Goal: Task Accomplishment & Management: Manage account settings

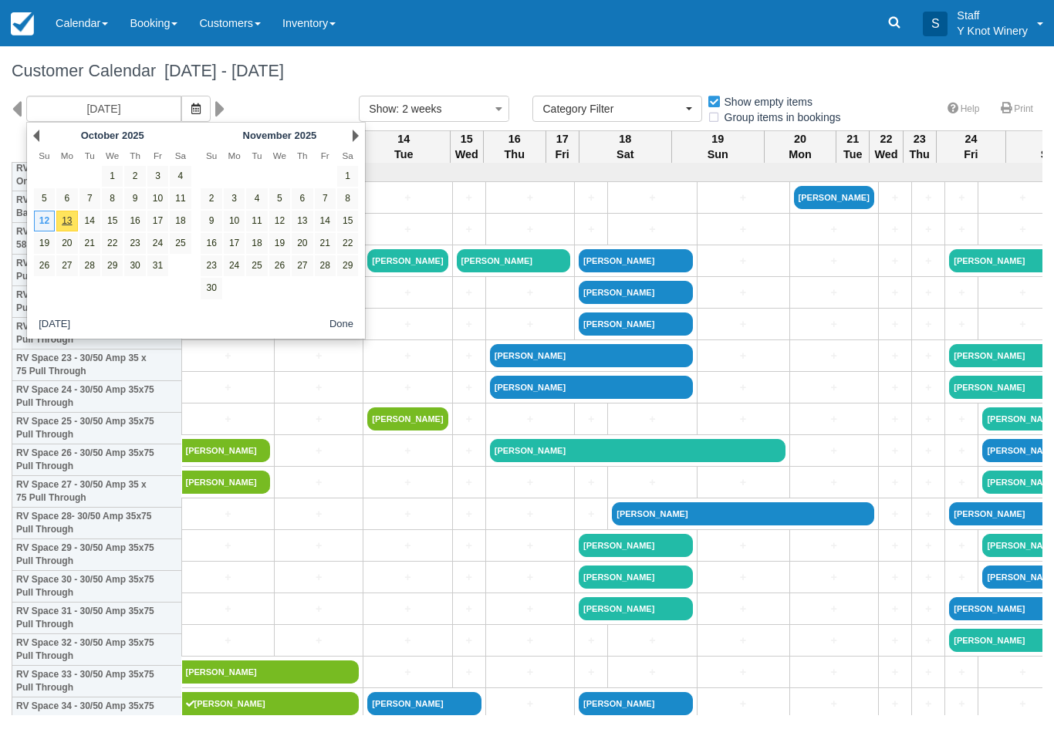
select select
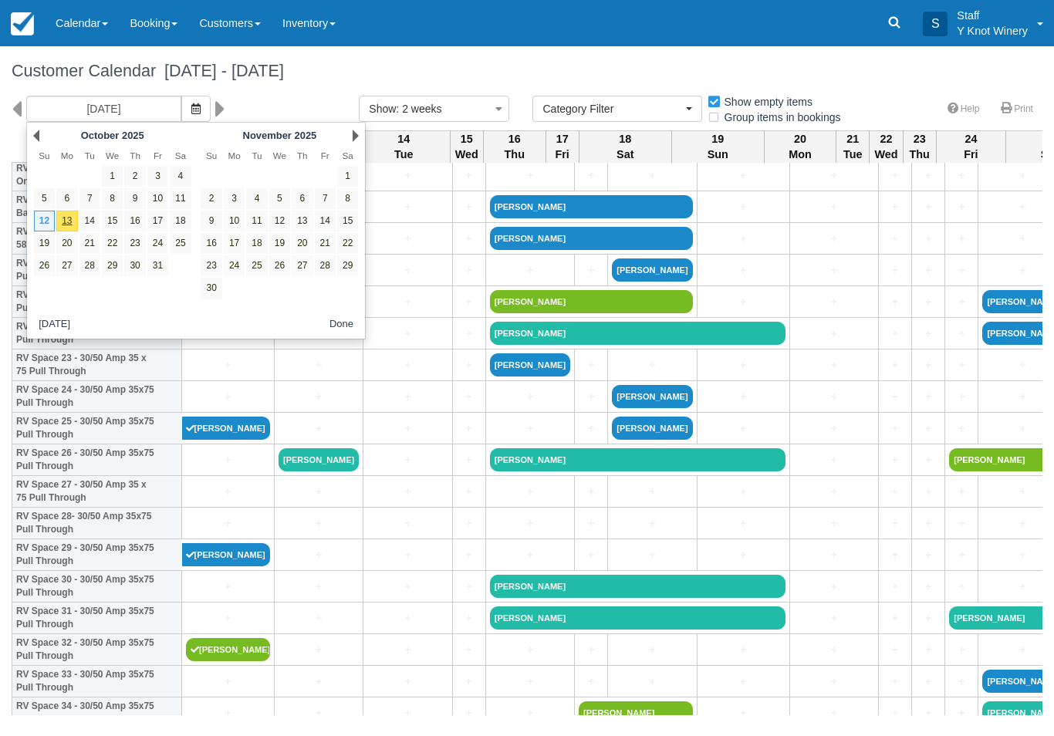
click at [331, 139] on div "November 2025" at bounding box center [279, 136] width 121 height 18
click at [353, 136] on link "Next" at bounding box center [356, 136] width 6 height 12
click at [346, 139] on div "Next December 2025" at bounding box center [279, 136] width 167 height 22
click at [353, 141] on link "Next" at bounding box center [356, 136] width 6 height 12
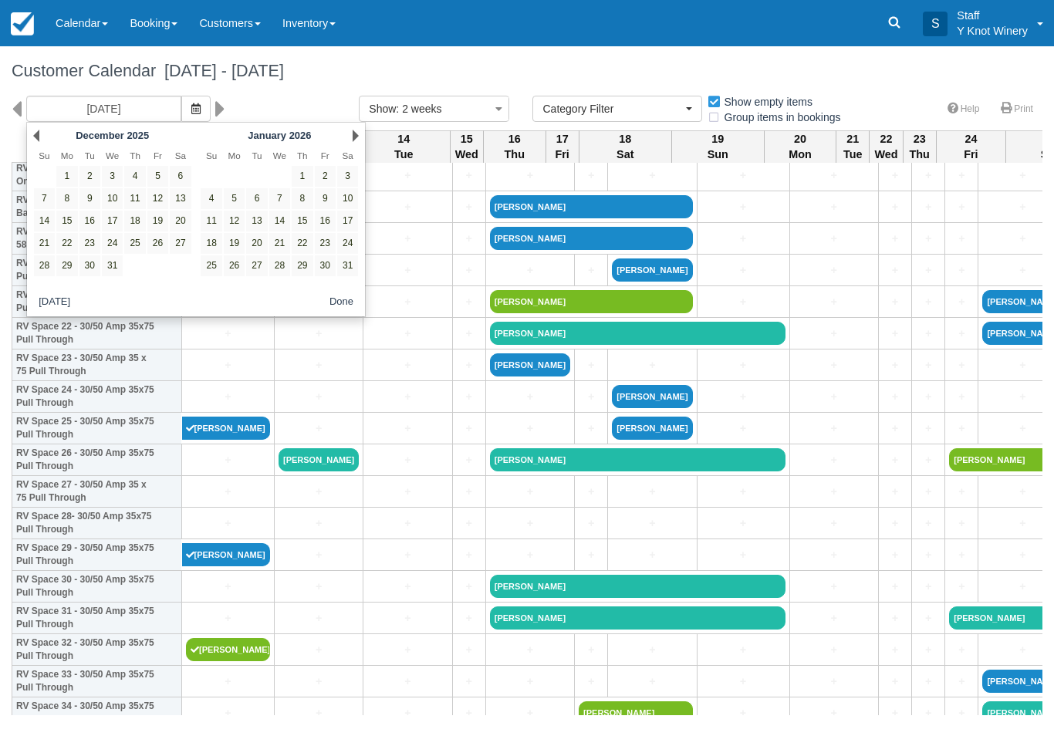
click at [353, 140] on link "Next" at bounding box center [356, 136] width 6 height 12
click at [353, 138] on link "Next" at bounding box center [356, 136] width 6 height 12
click at [353, 136] on link "Next" at bounding box center [356, 136] width 6 height 12
click at [281, 196] on link "8" at bounding box center [279, 198] width 21 height 21
type input "04/08/26"
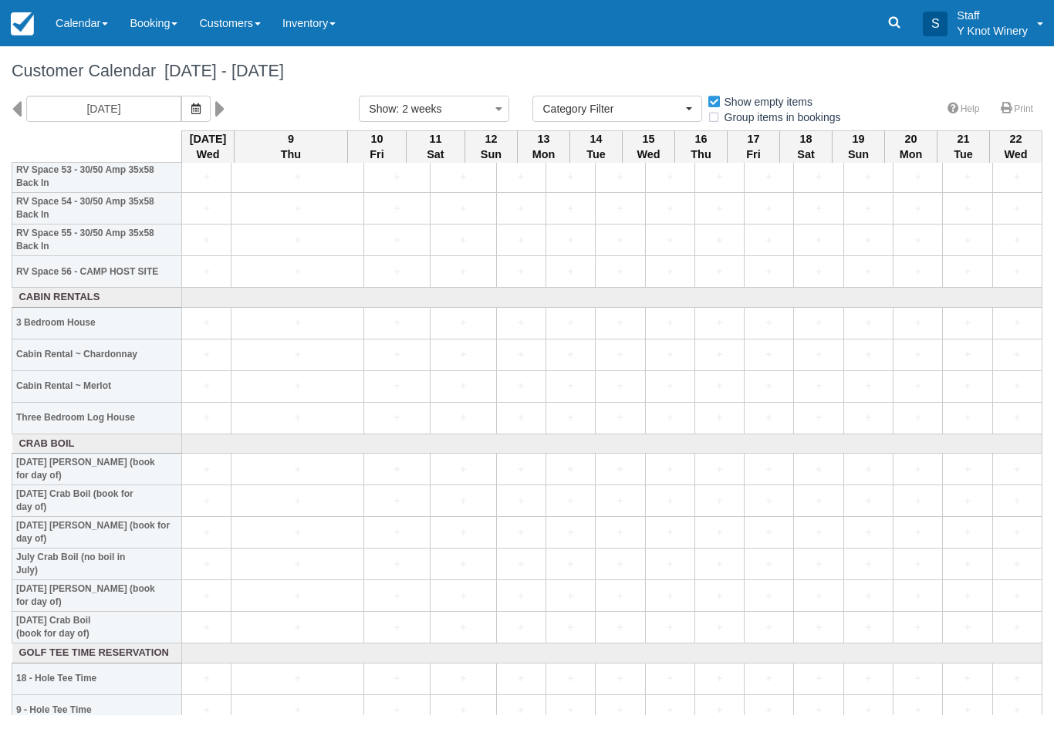
scroll to position [1731, 0]
click at [88, 19] on link "Calendar" at bounding box center [82, 23] width 74 height 46
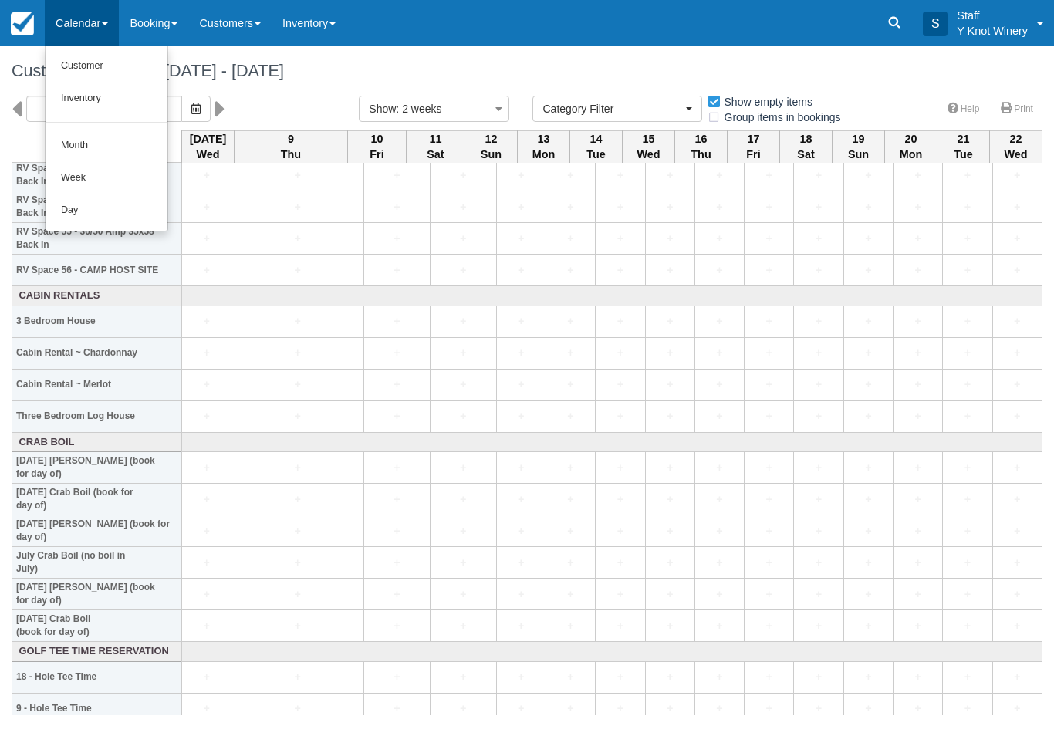
click at [86, 59] on link "Customer" at bounding box center [107, 66] width 122 height 32
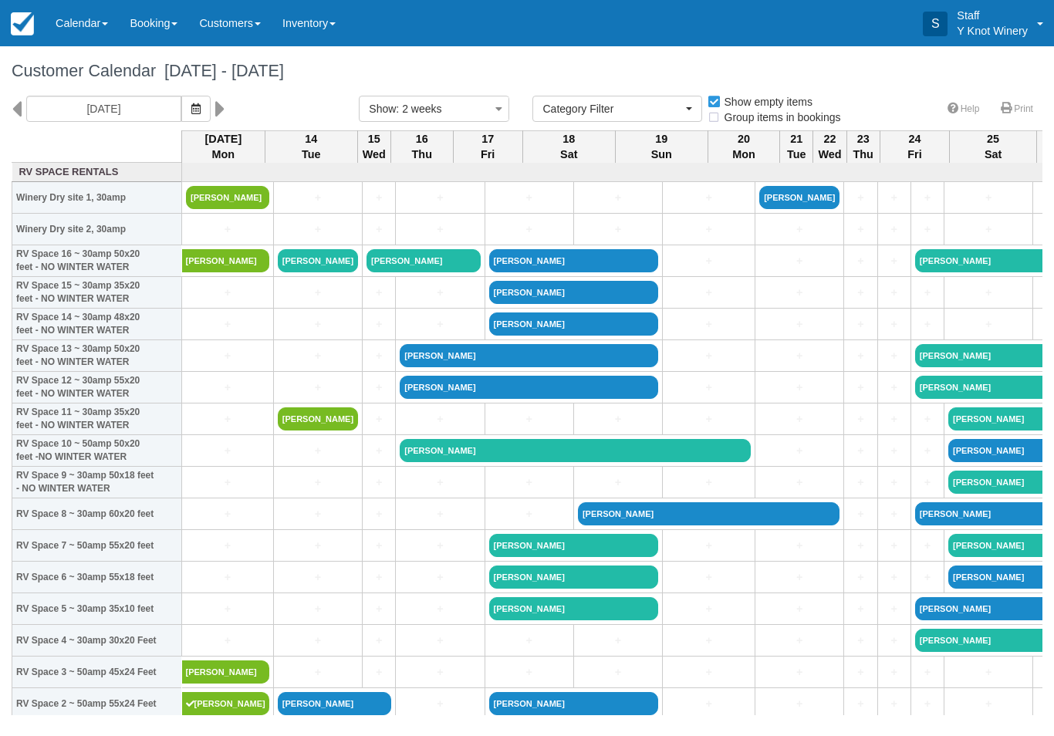
select select
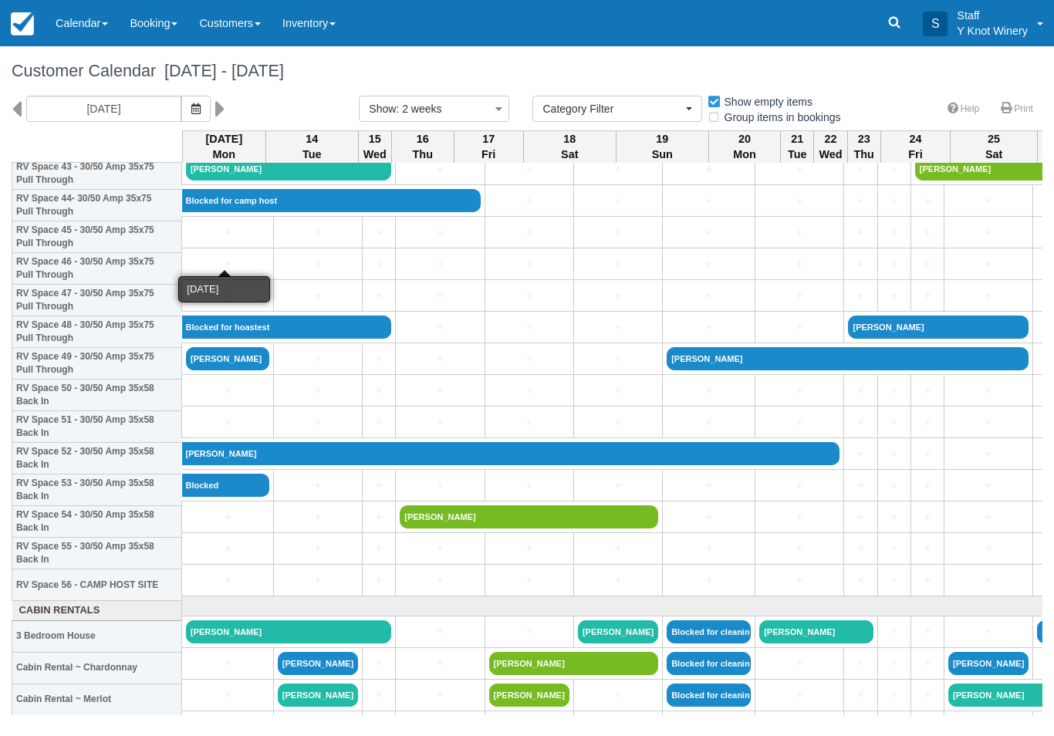
scroll to position [1387, -1]
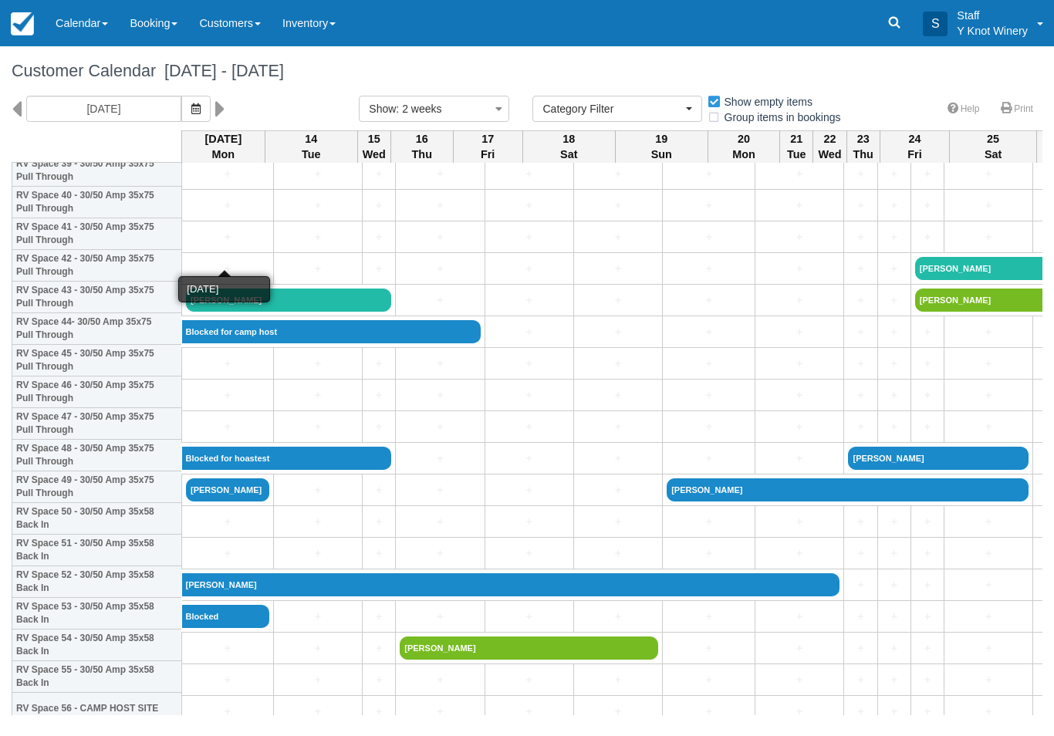
click at [181, 104] on button "button" at bounding box center [195, 109] width 29 height 26
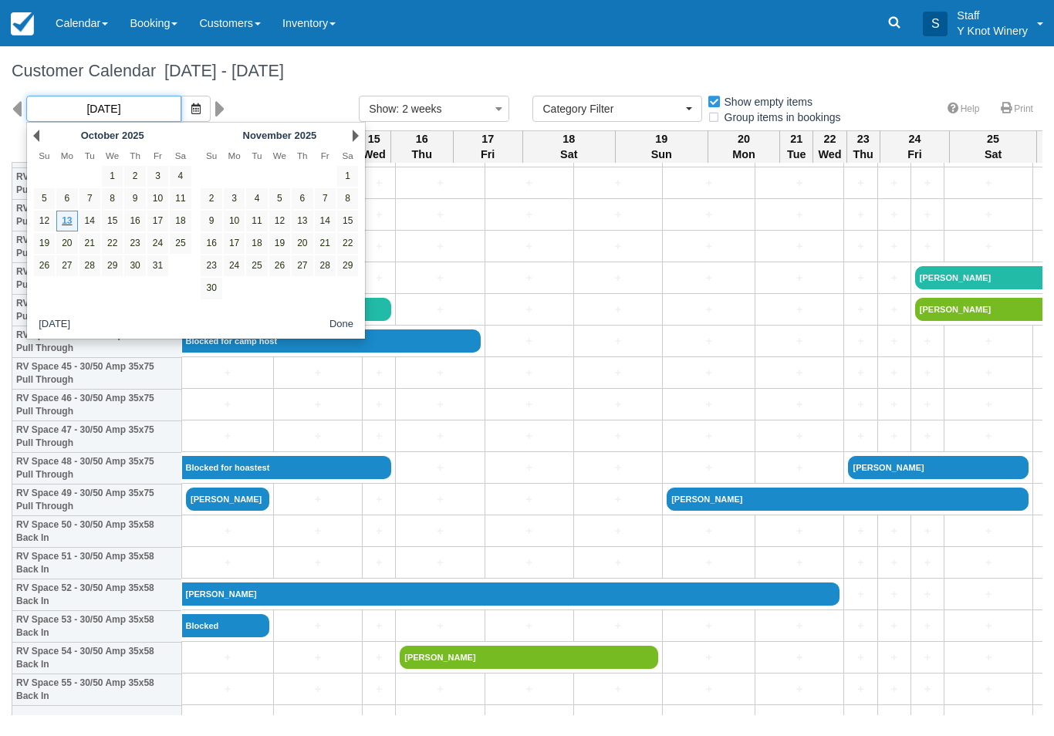
scroll to position [1280, 0]
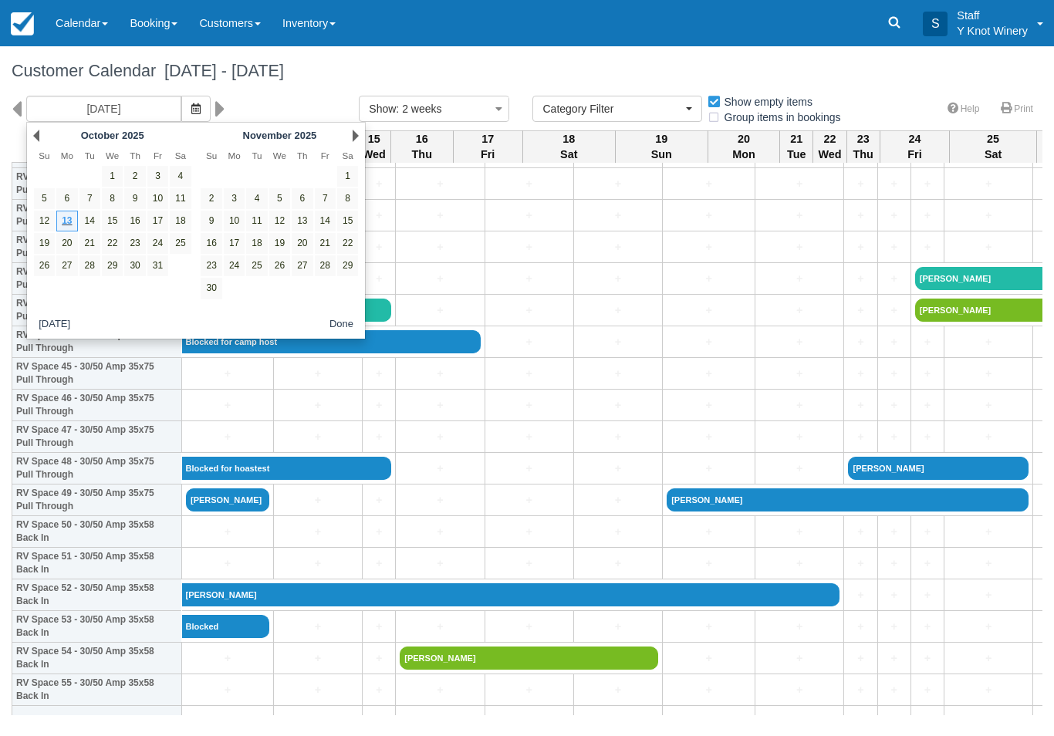
click at [94, 222] on link "14" at bounding box center [89, 221] width 21 height 21
type input "10/14/25"
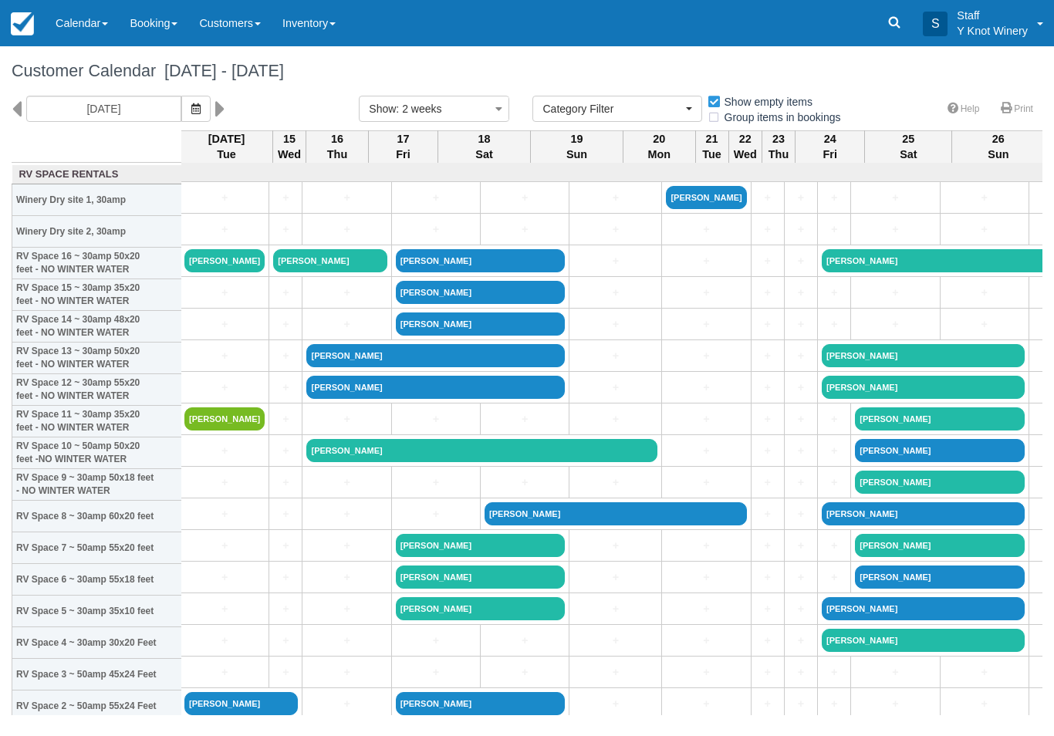
scroll to position [0, 2]
click at [210, 272] on link "[PERSON_NAME]" at bounding box center [224, 260] width 80 height 23
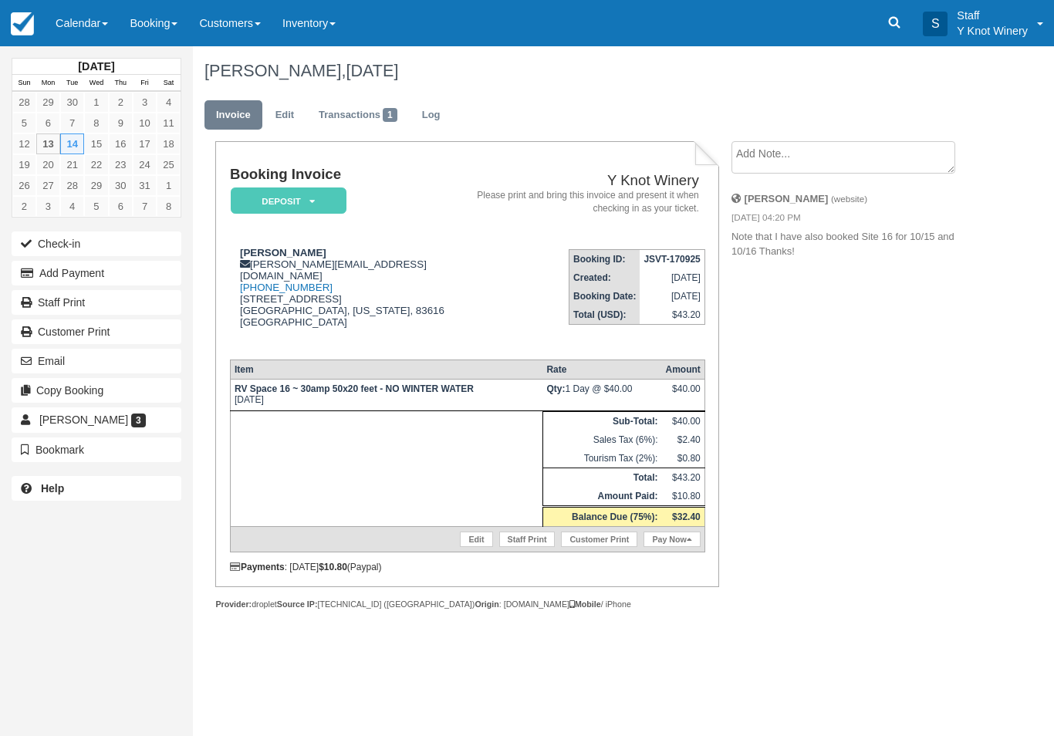
click at [470, 541] on link "Edit" at bounding box center [476, 539] width 32 height 15
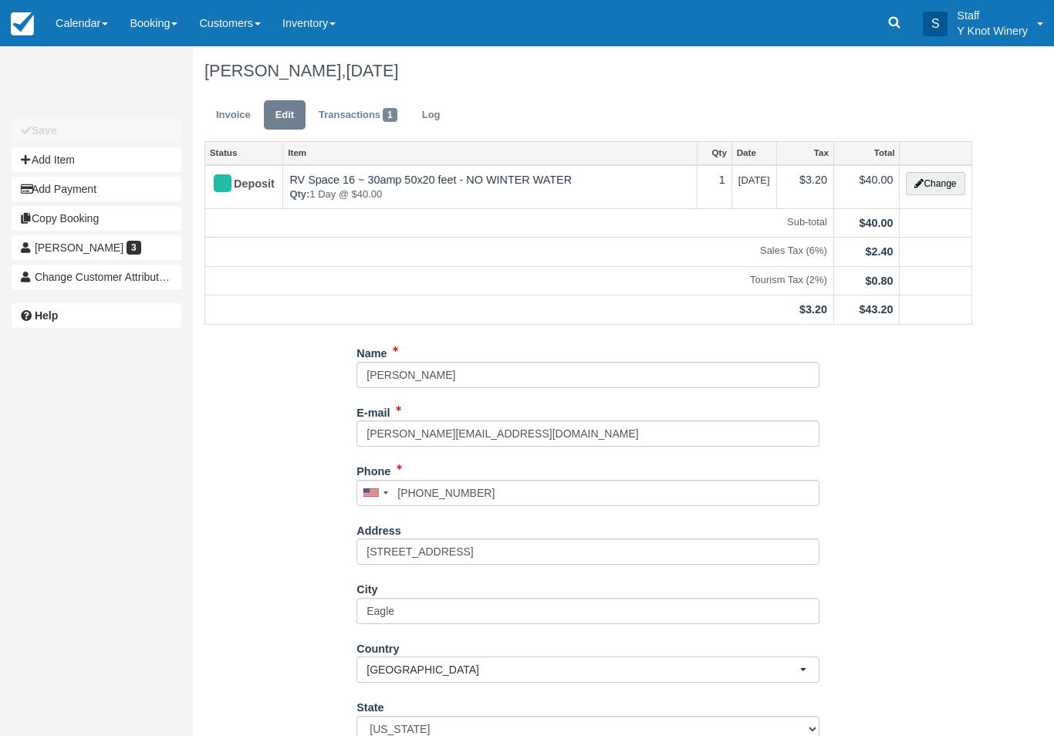
click at [937, 183] on button "Change" at bounding box center [935, 183] width 59 height 23
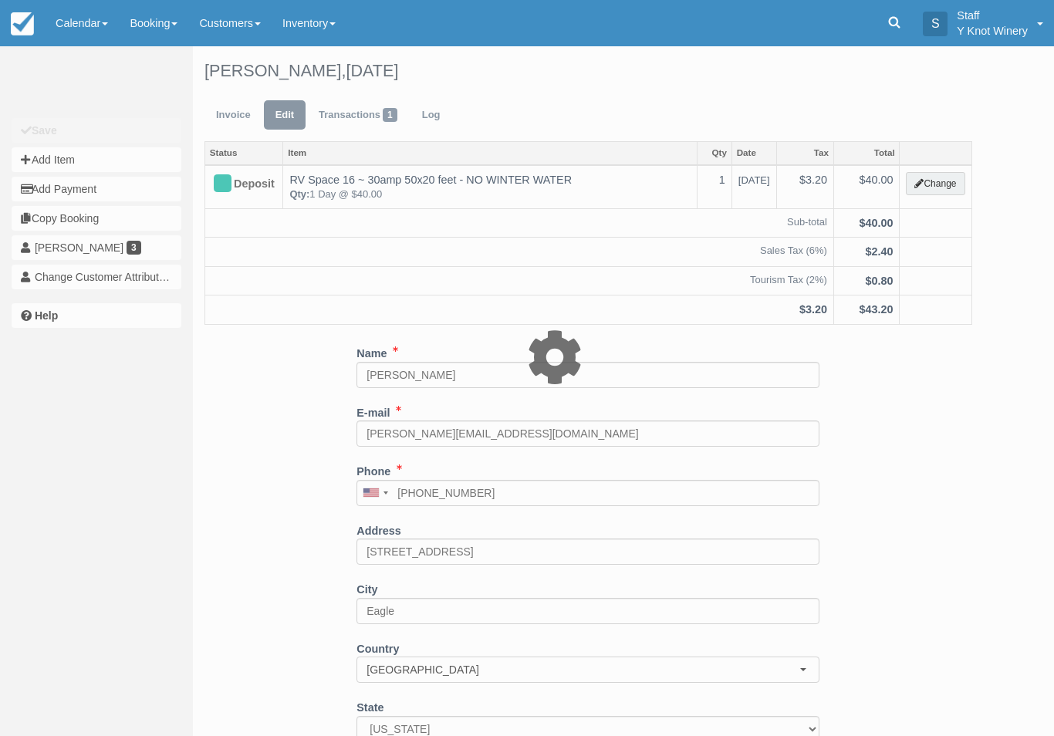
type input "40.00"
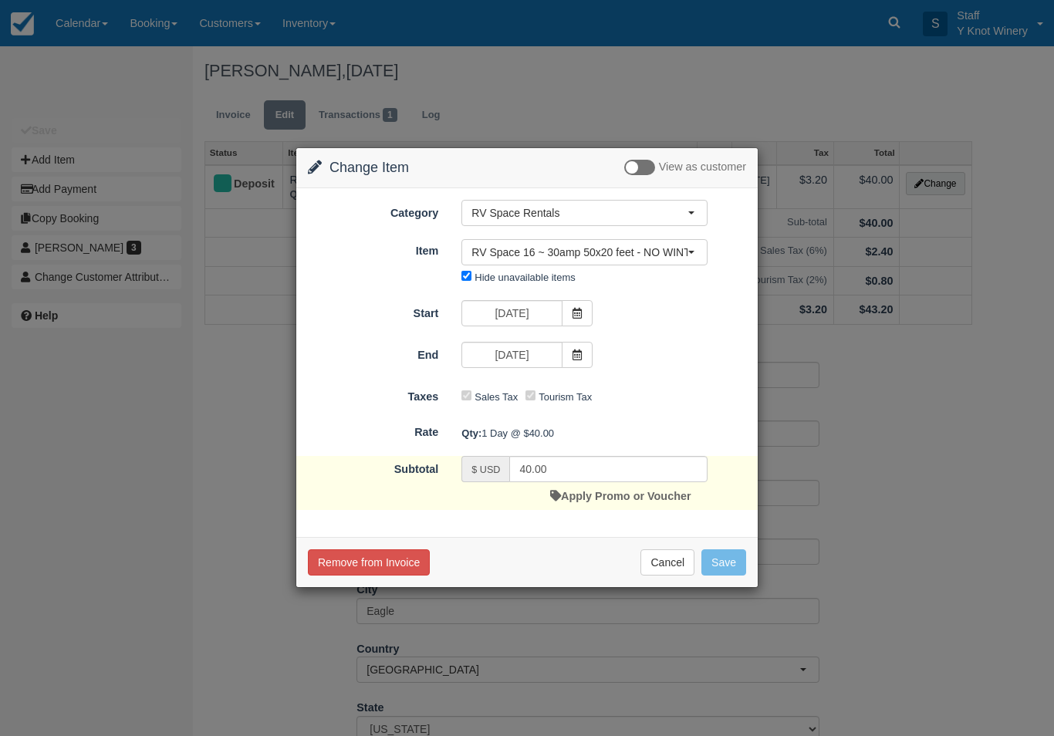
click at [633, 245] on span "RV Space 16 ~ 30amp 50x20 feet - NO WINTER WATER" at bounding box center [580, 252] width 216 height 15
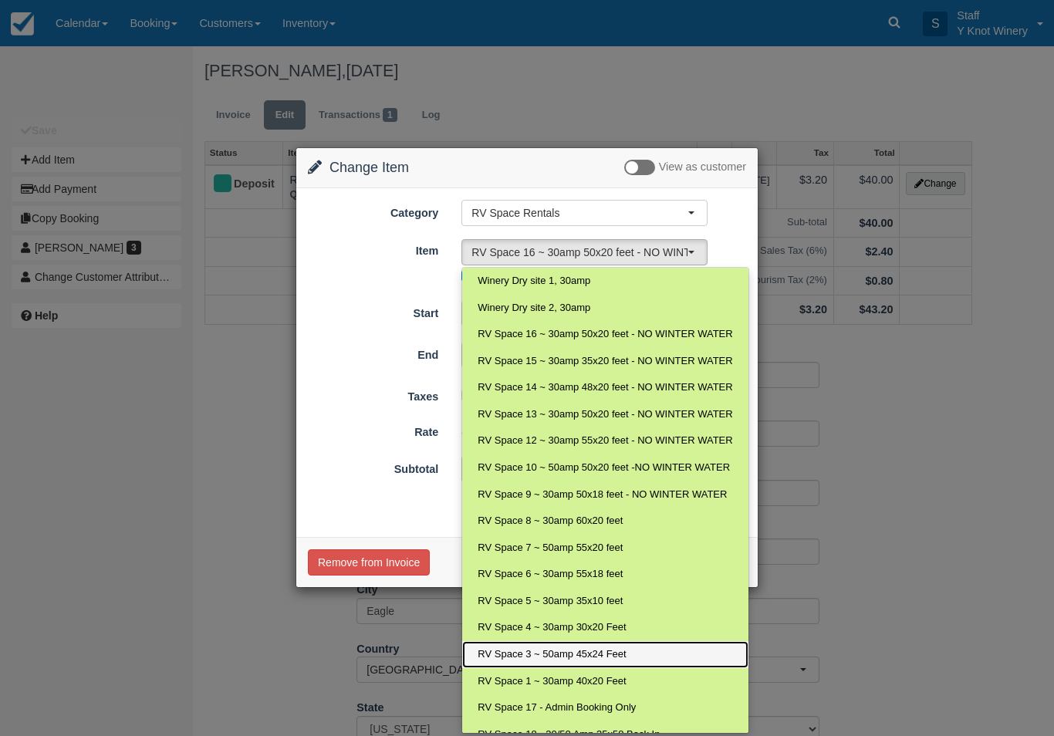
click at [565, 651] on span "RV Space 3 ~ 50amp 45x24 Feet" at bounding box center [552, 654] width 148 height 15
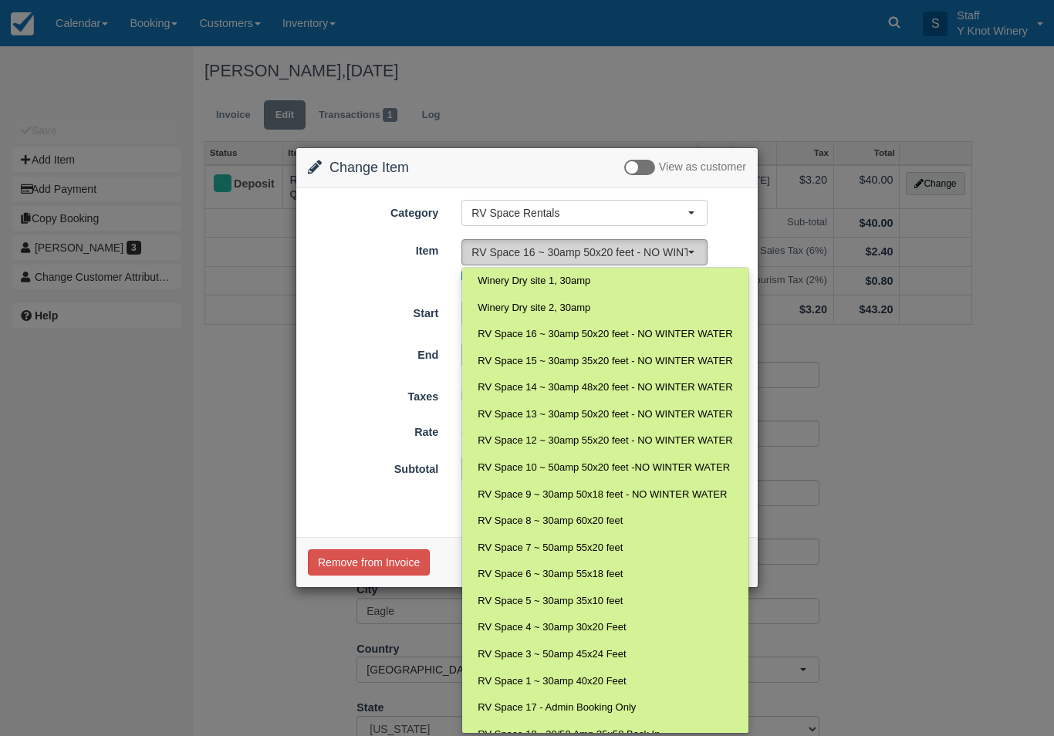
select select "13"
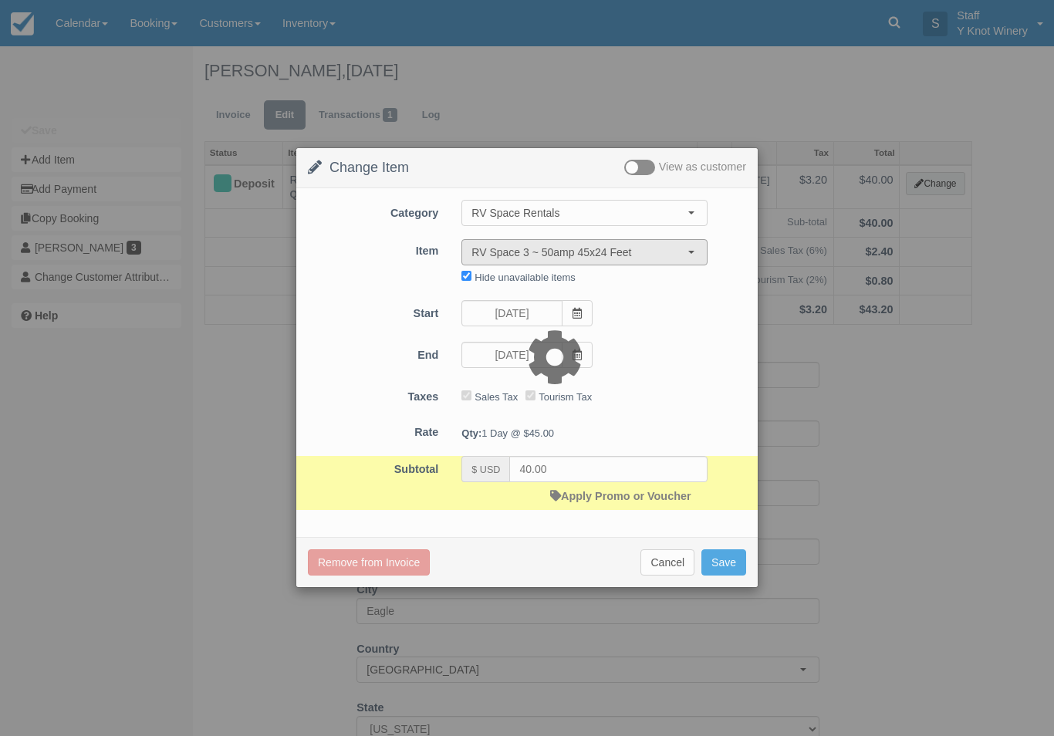
type input "45.00"
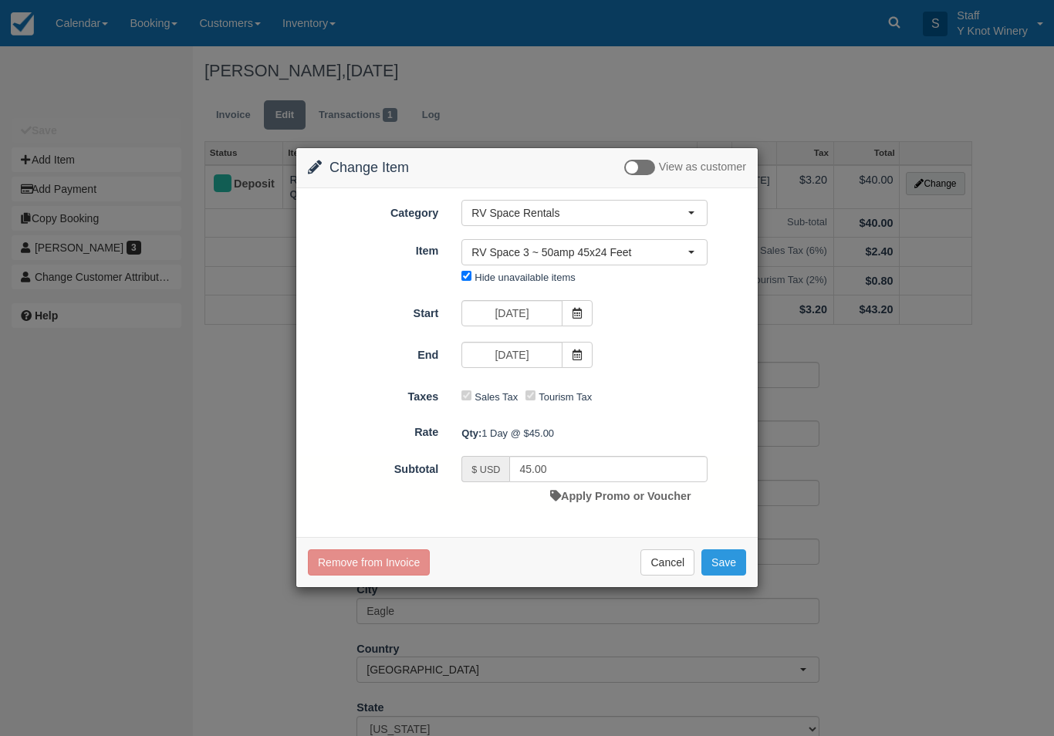
click at [582, 307] on span at bounding box center [577, 313] width 31 height 26
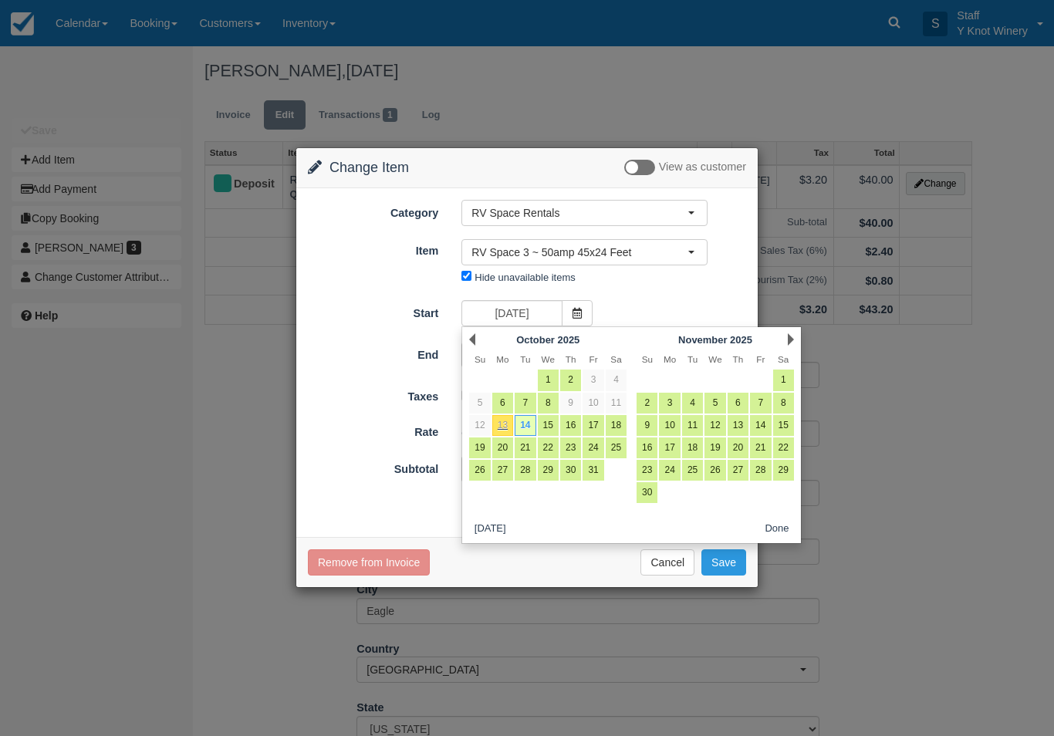
click at [587, 310] on span at bounding box center [577, 313] width 31 height 26
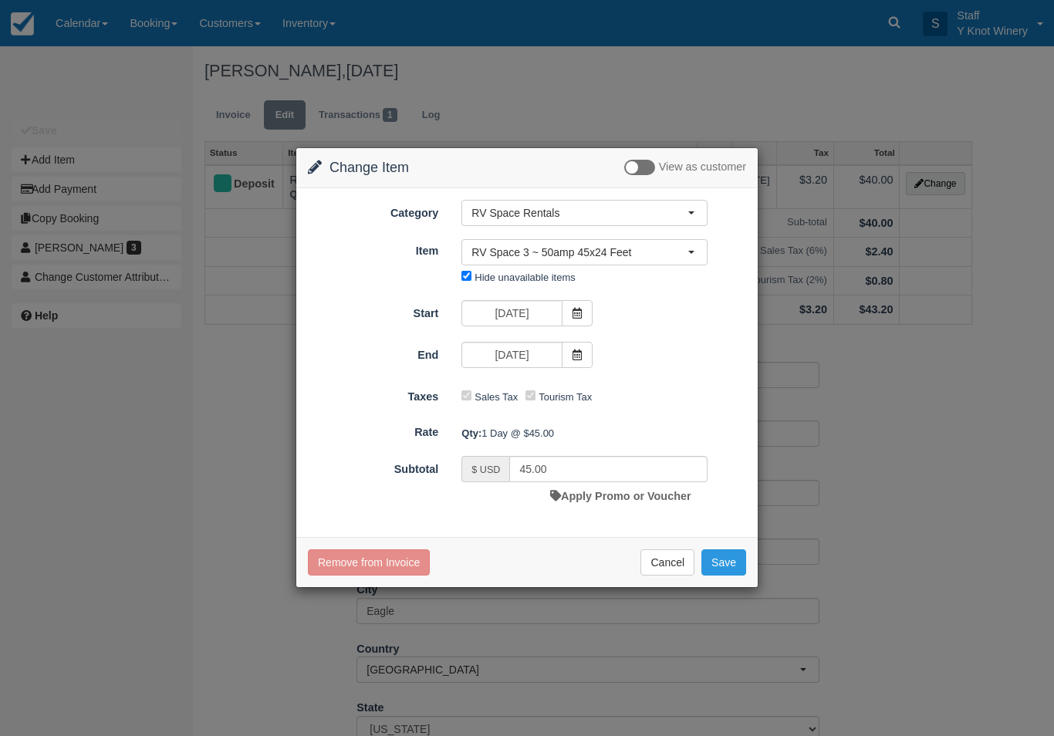
click at [570, 313] on span at bounding box center [577, 313] width 31 height 26
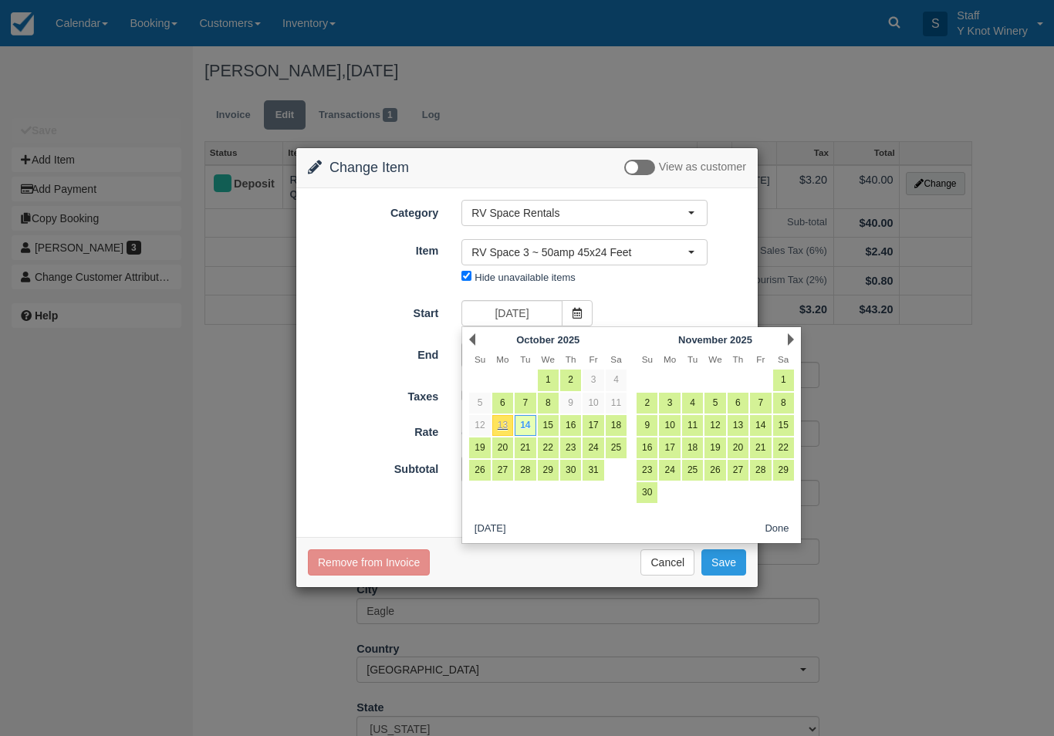
click at [572, 424] on link "16" at bounding box center [570, 425] width 21 height 21
type input "10/16/25"
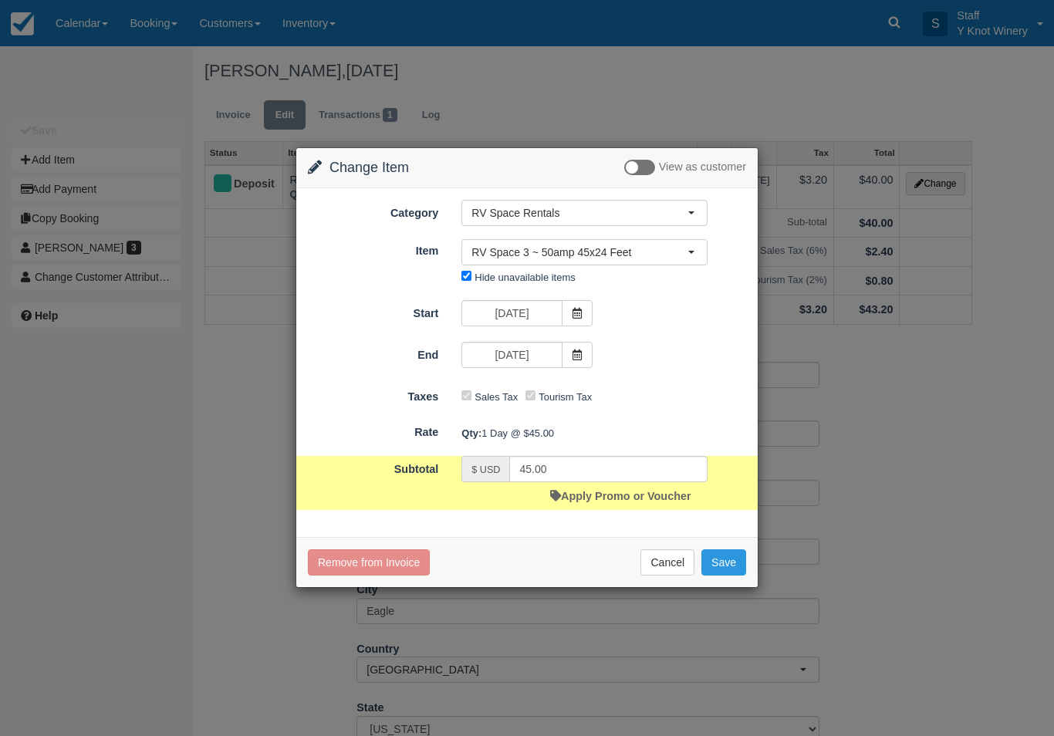
click at [578, 354] on icon at bounding box center [577, 355] width 11 height 11
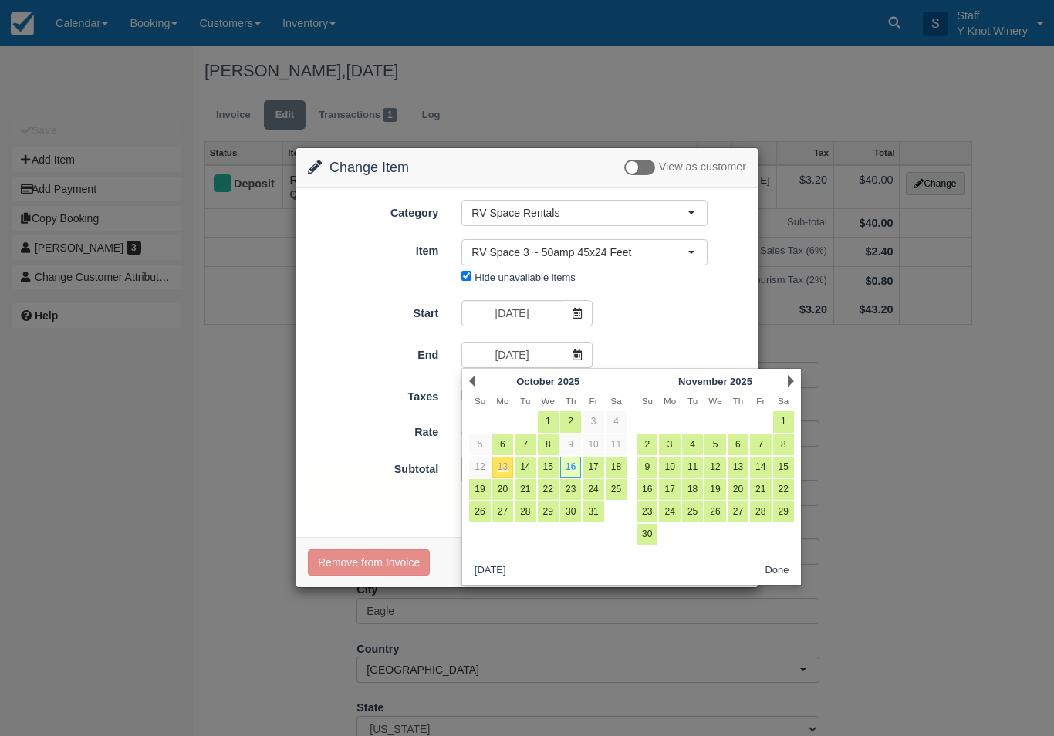
click at [624, 468] on link "18" at bounding box center [616, 467] width 21 height 21
type input "10/18/25"
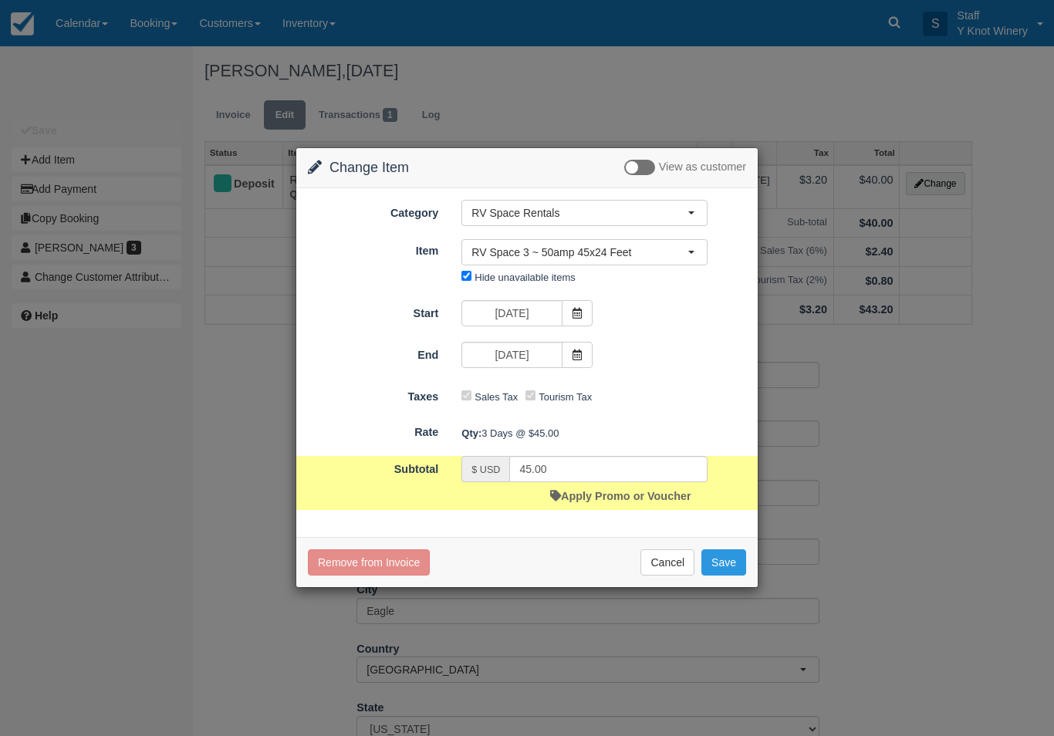
type input "135.00"
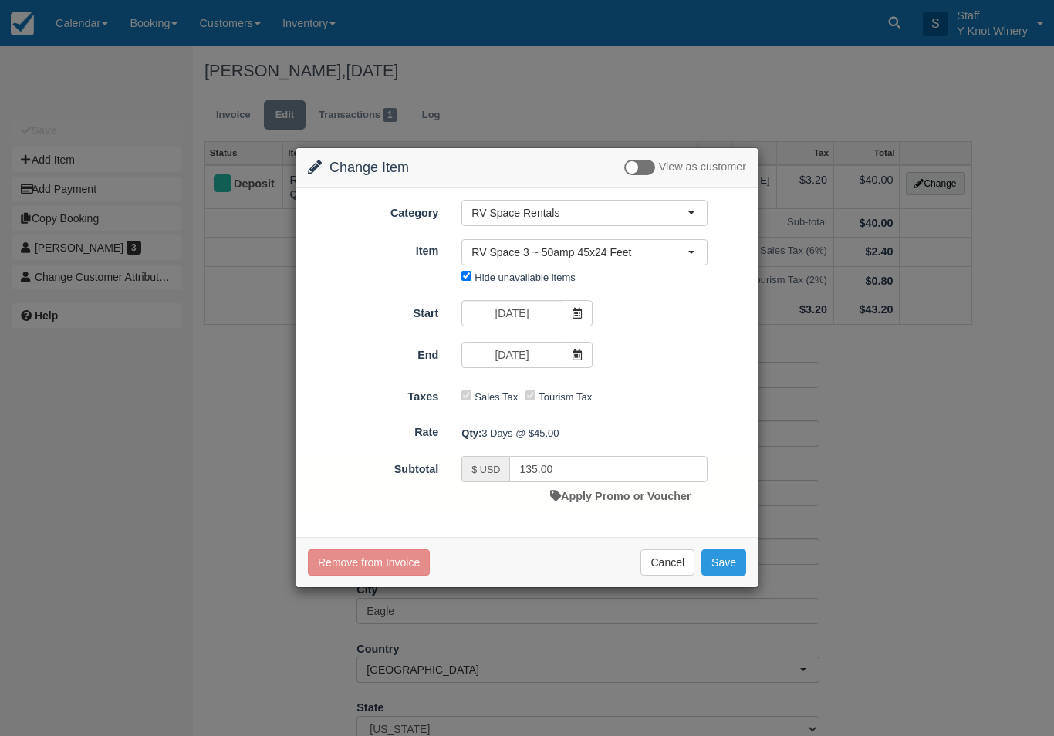
click at [729, 560] on button "Save" at bounding box center [724, 562] width 45 height 26
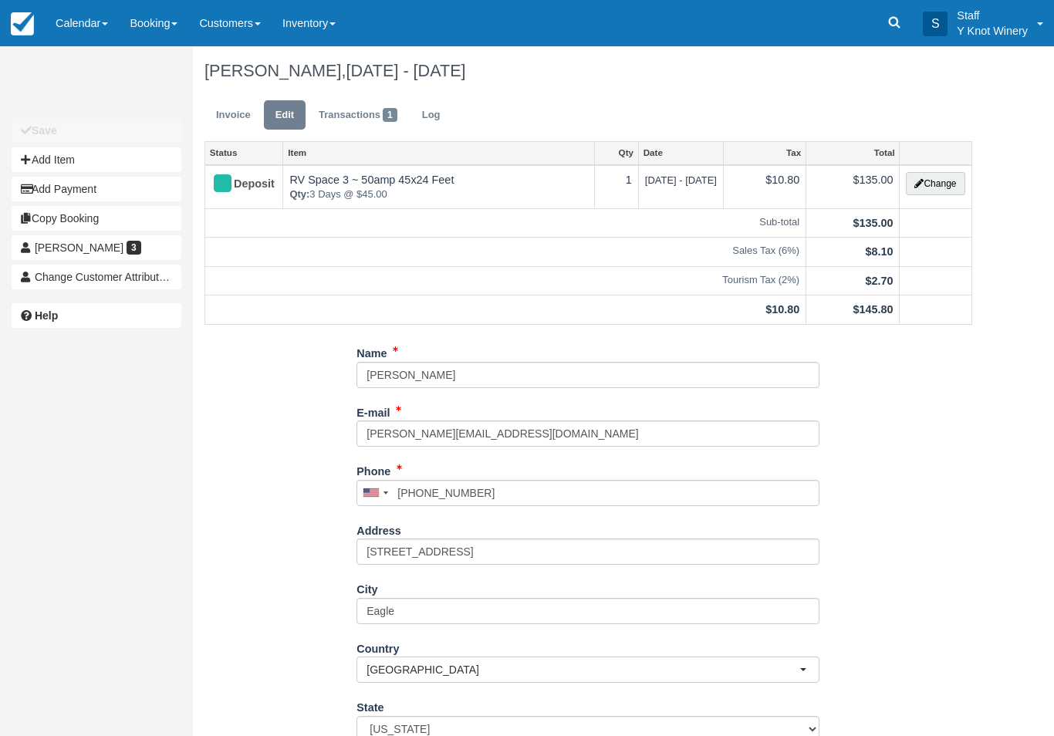
click at [90, 22] on link "Calendar" at bounding box center [82, 23] width 74 height 46
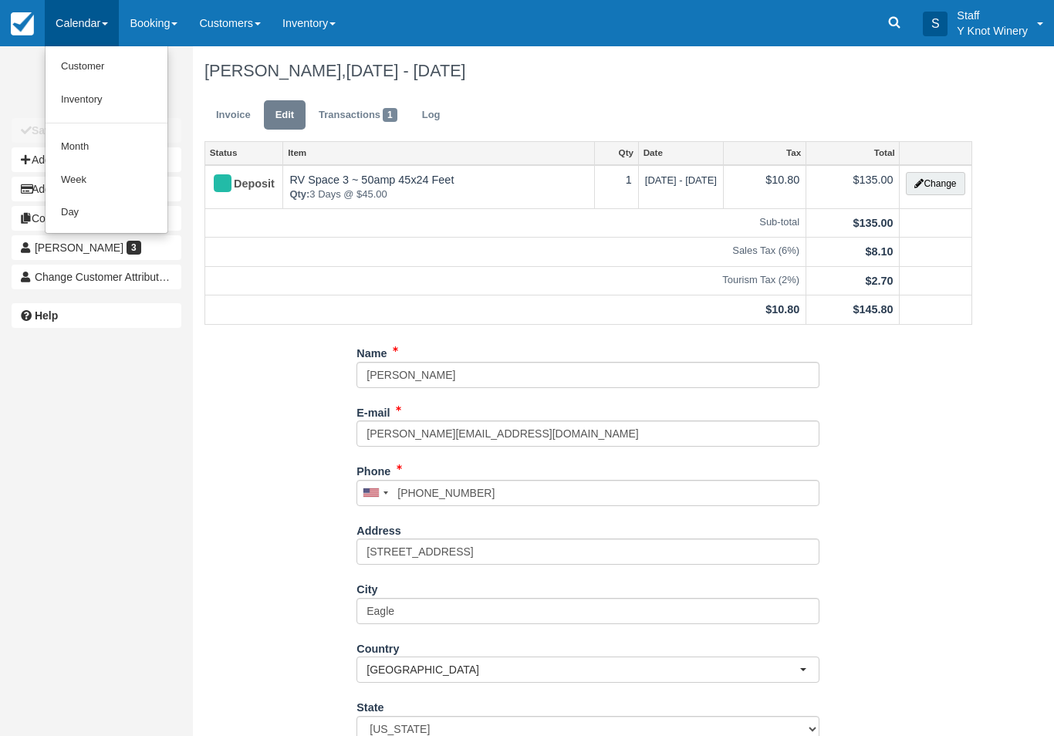
click at [96, 63] on link "Customer" at bounding box center [107, 66] width 122 height 33
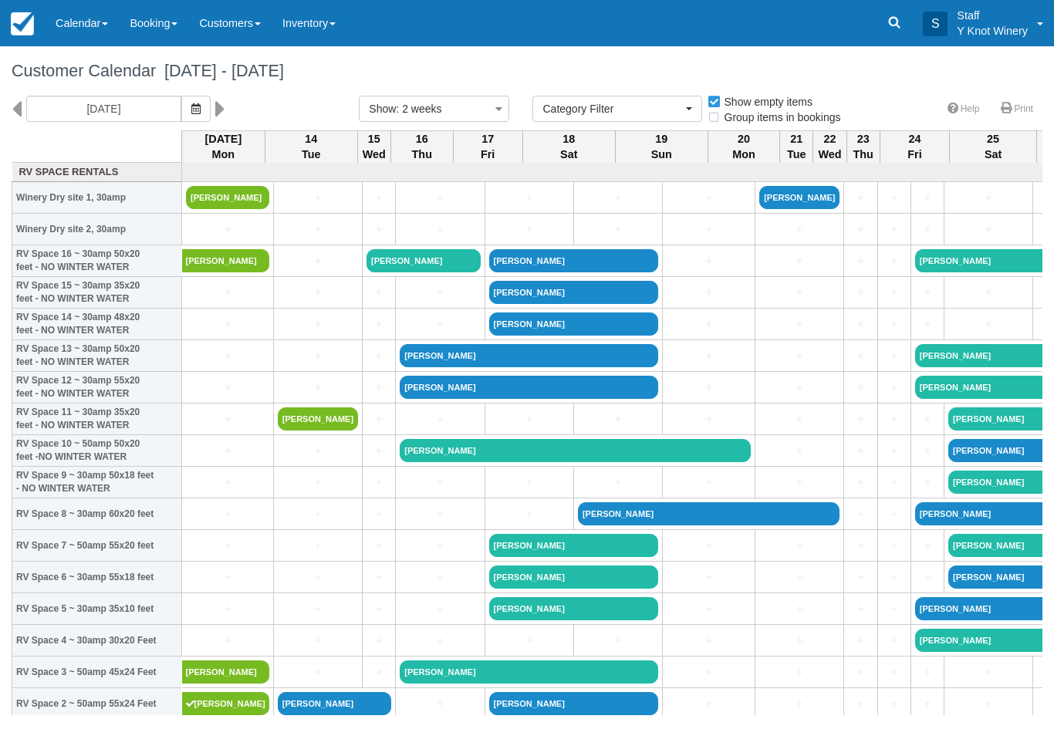
select select
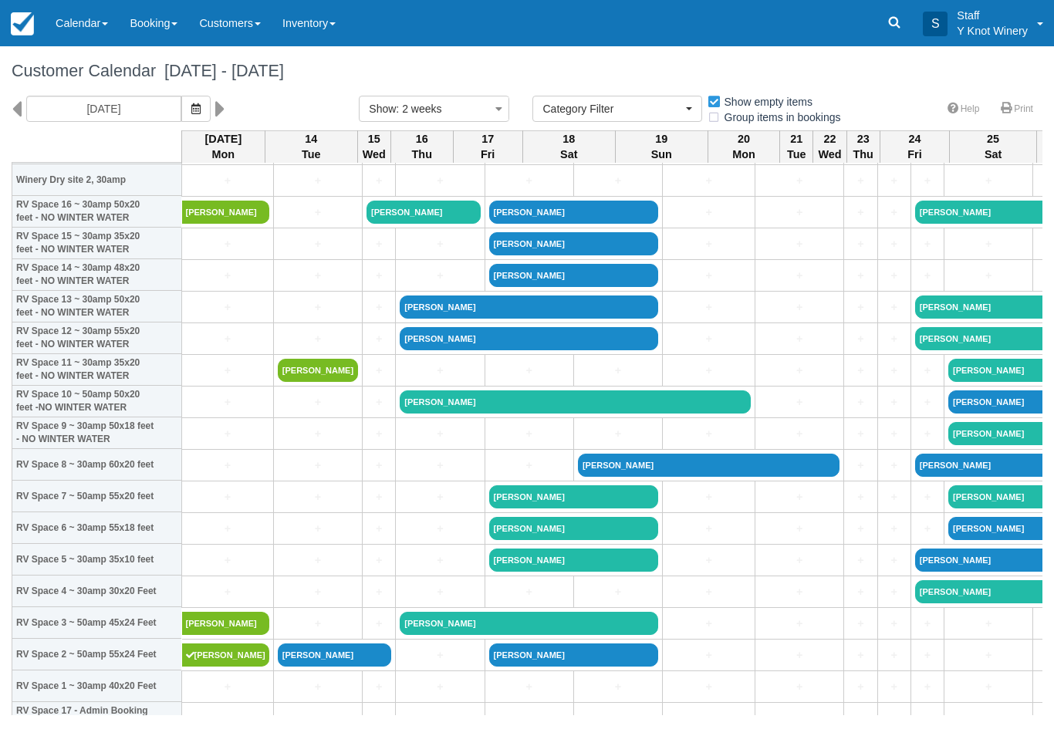
scroll to position [49, 0]
